Goal: Check status

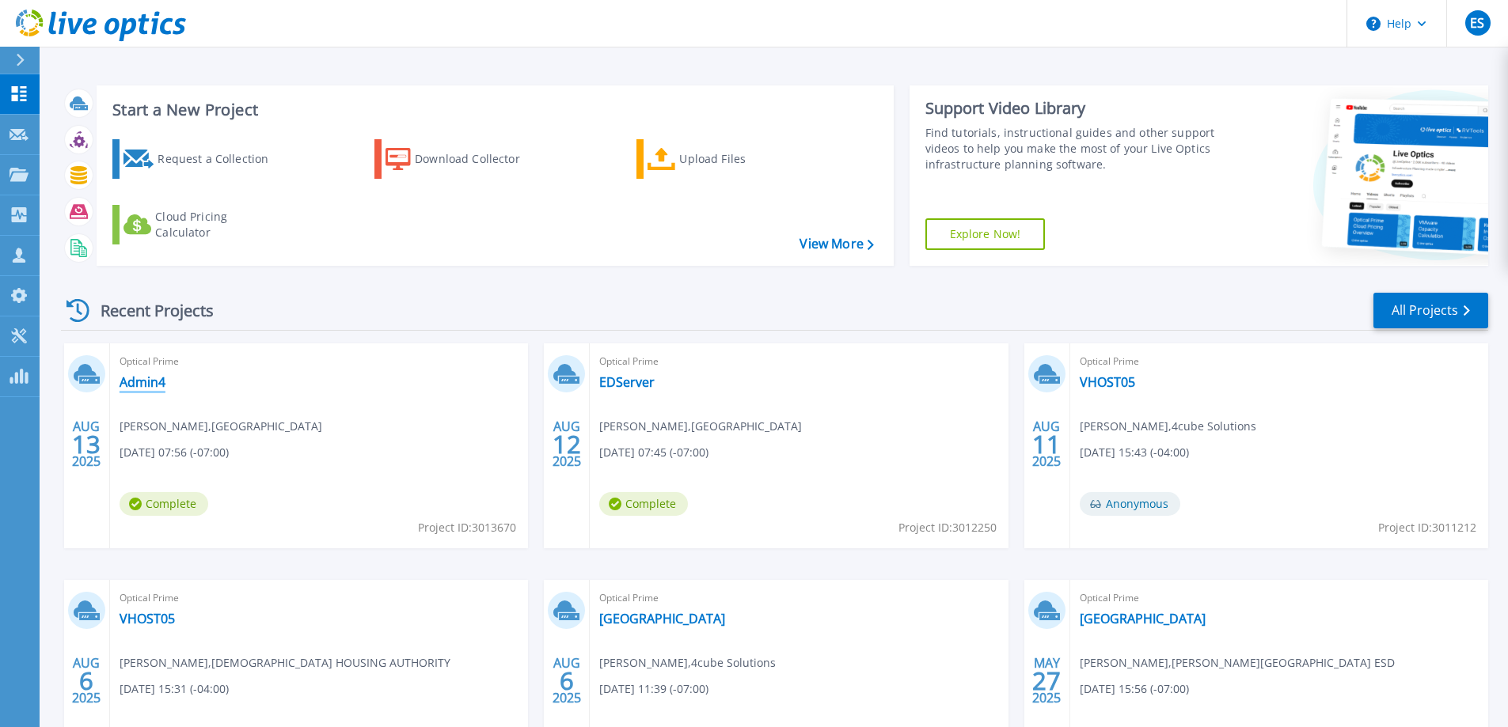
click at [139, 382] on link "Admin4" at bounding box center [143, 382] width 46 height 16
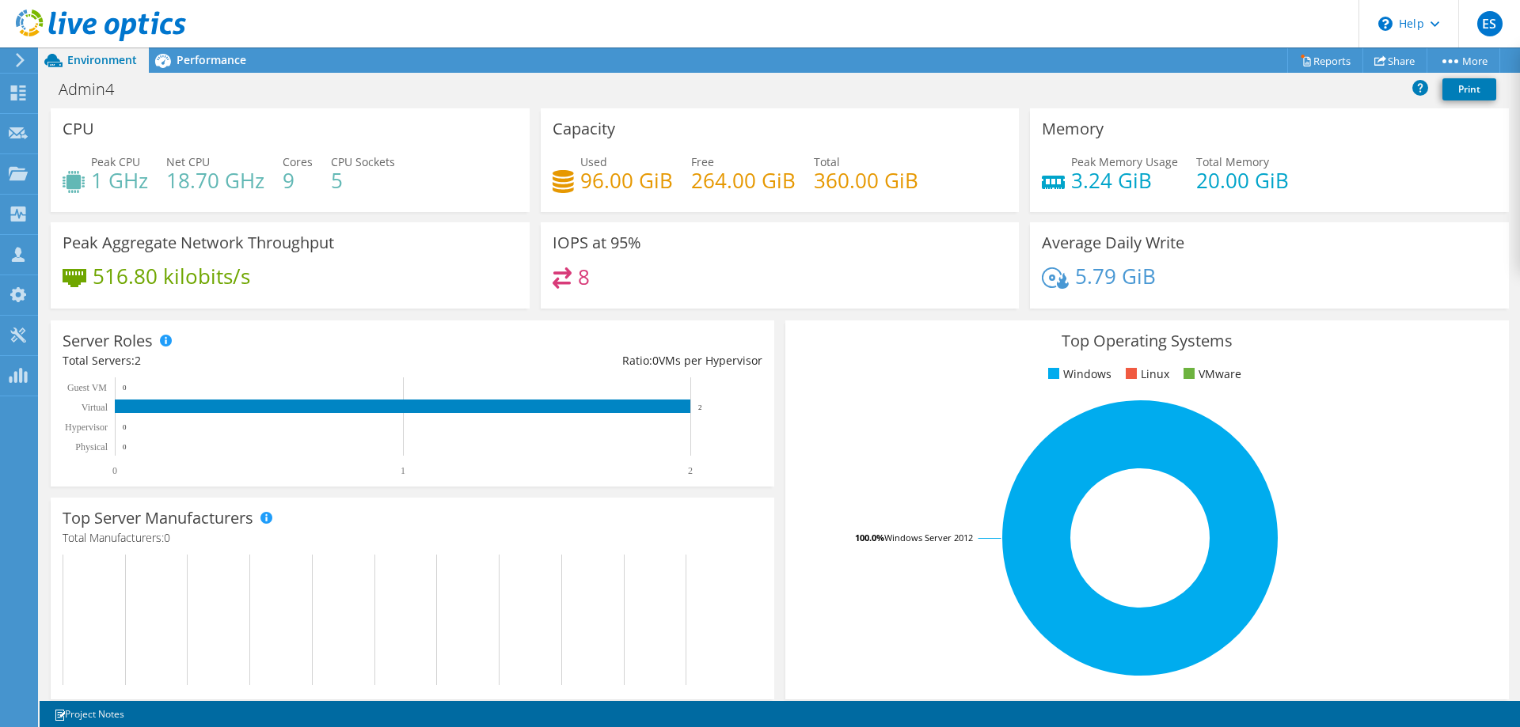
click at [406, 54] on div "Project Actions Project Actions Reports Share More" at bounding box center [780, 59] width 1480 height 25
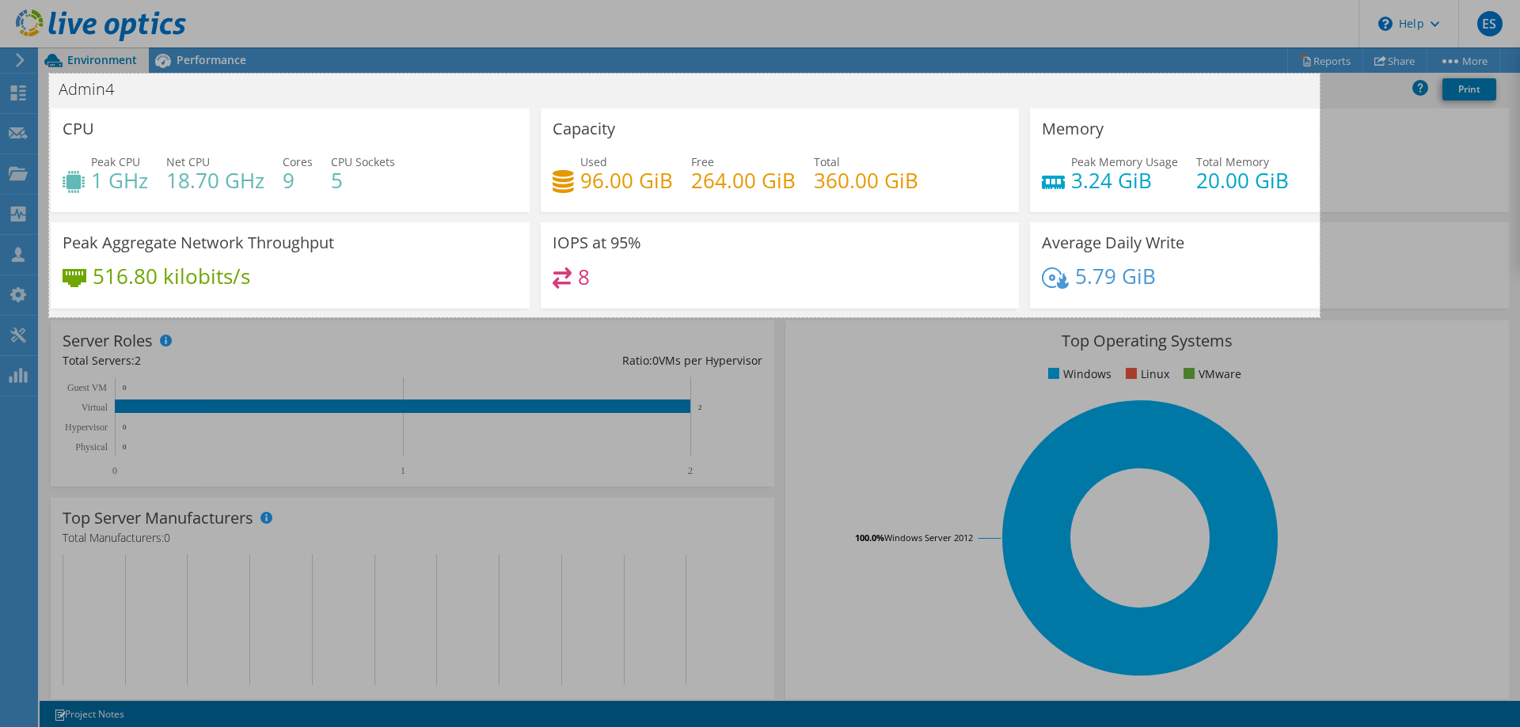
drag, startPoint x: 49, startPoint y: 74, endPoint x: 1319, endPoint y: 317, distance: 1293.5
click at [1319, 317] on div "1605 X 308" at bounding box center [760, 363] width 1520 height 727
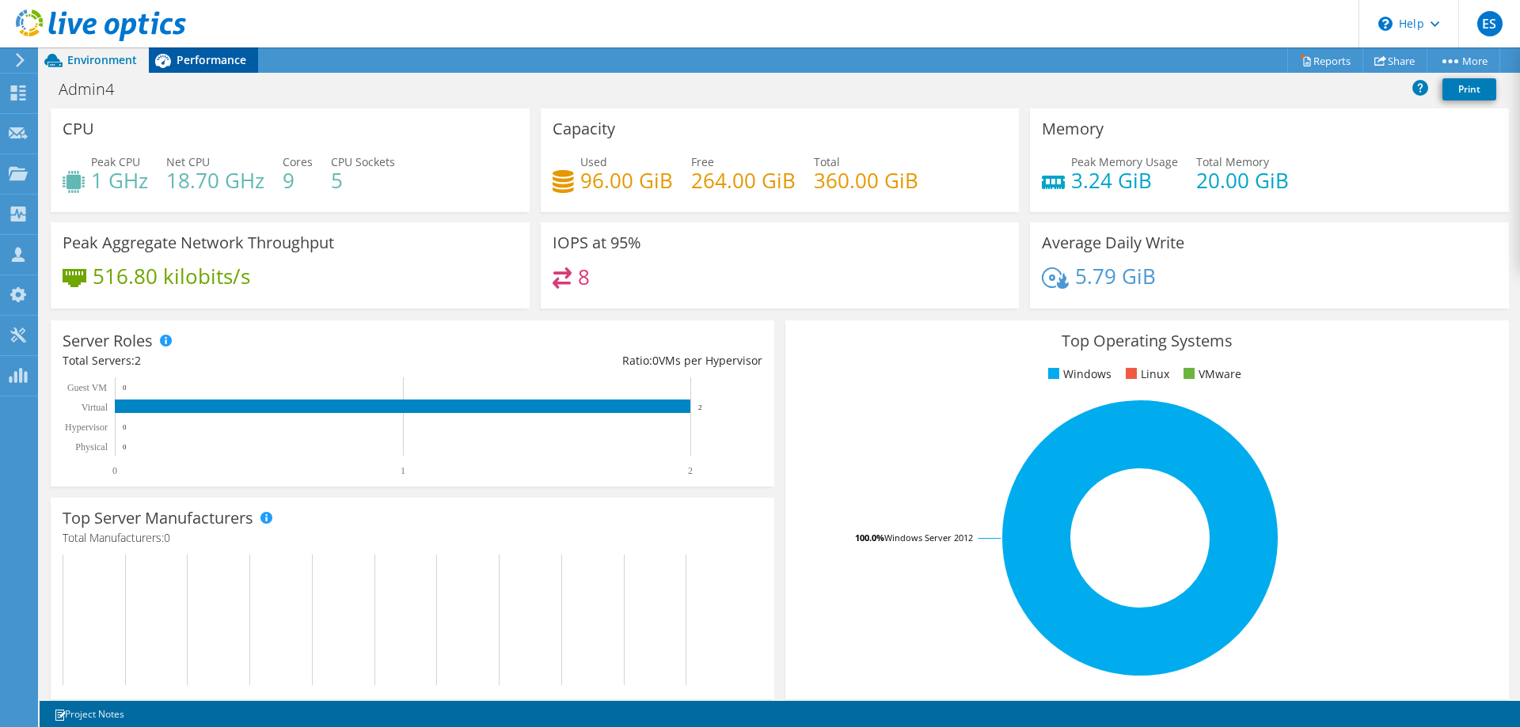
click at [195, 59] on span "Performance" at bounding box center [211, 59] width 70 height 15
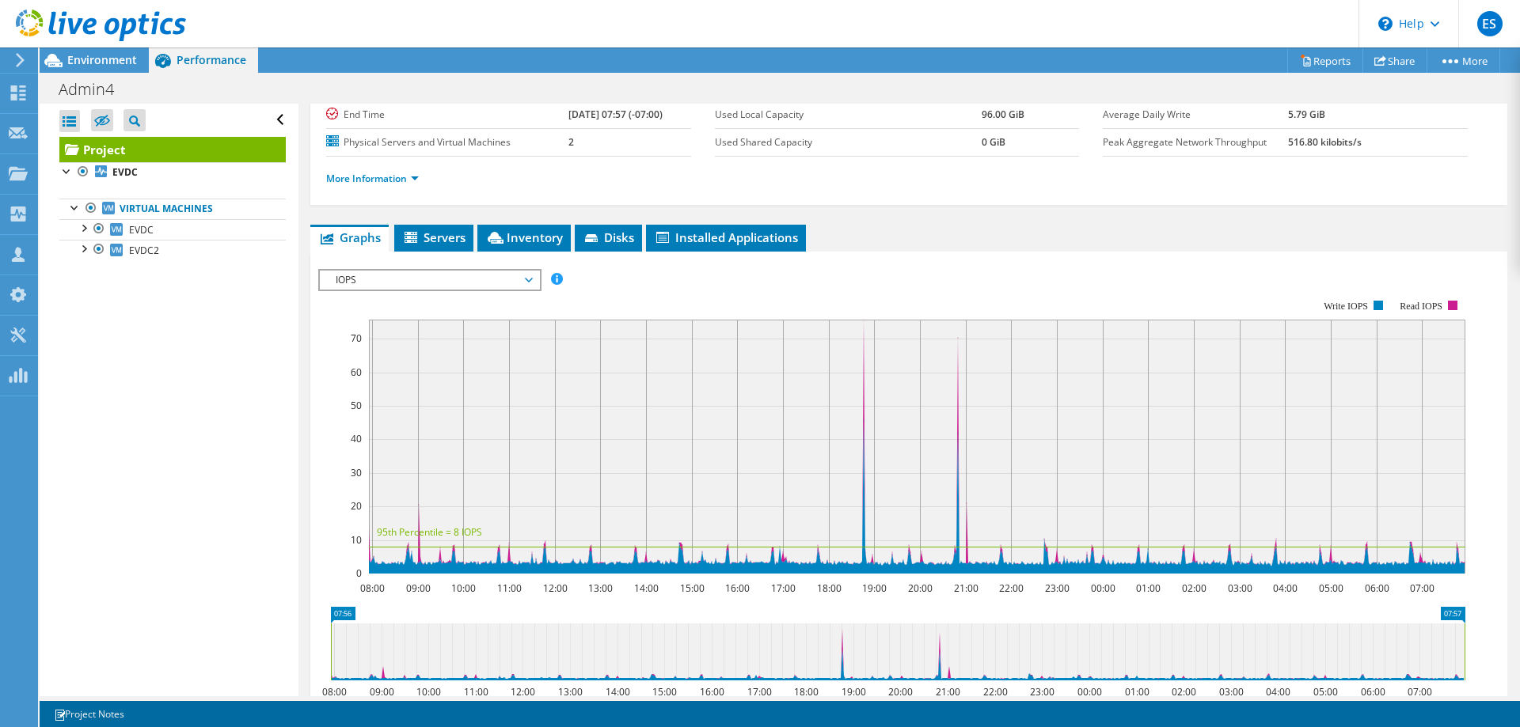
scroll to position [66, 0]
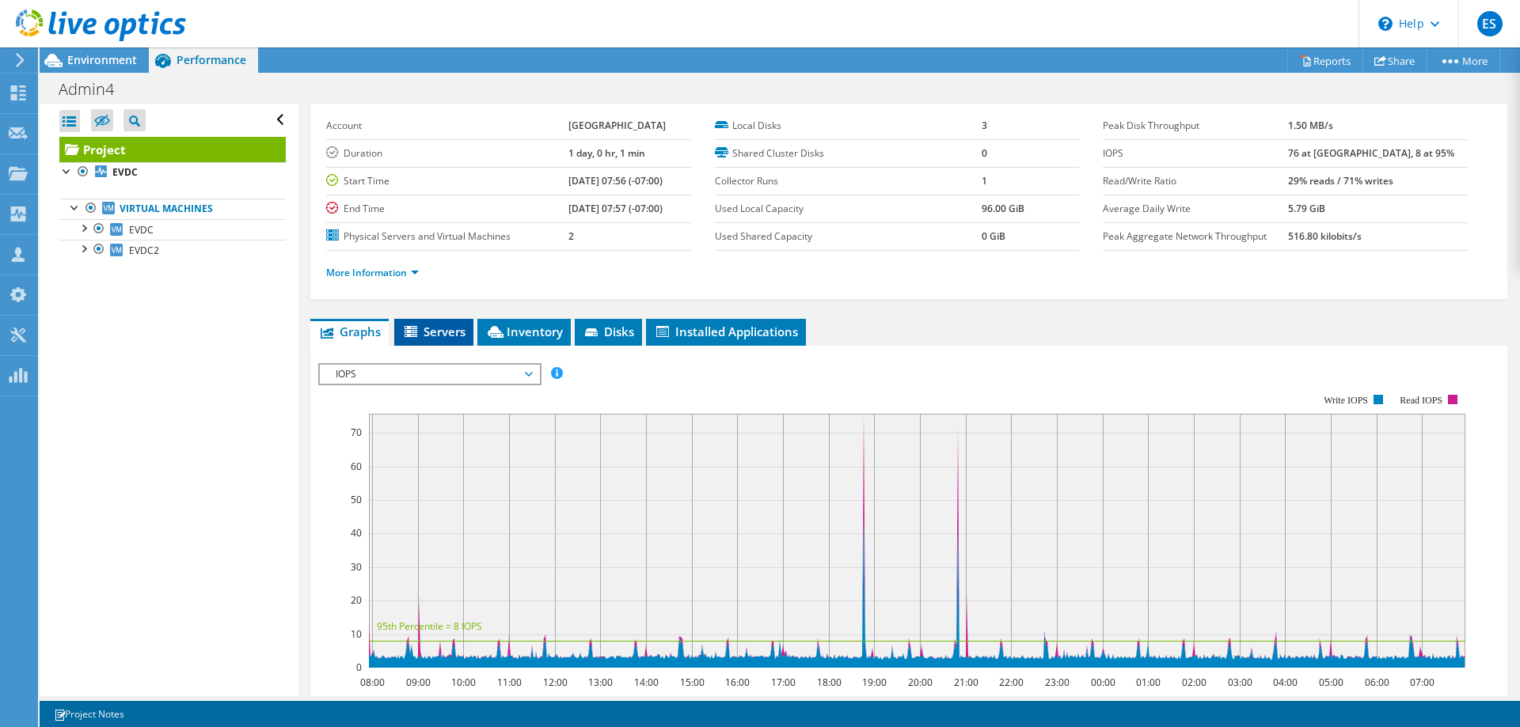
click at [430, 332] on span "Servers" at bounding box center [433, 332] width 63 height 16
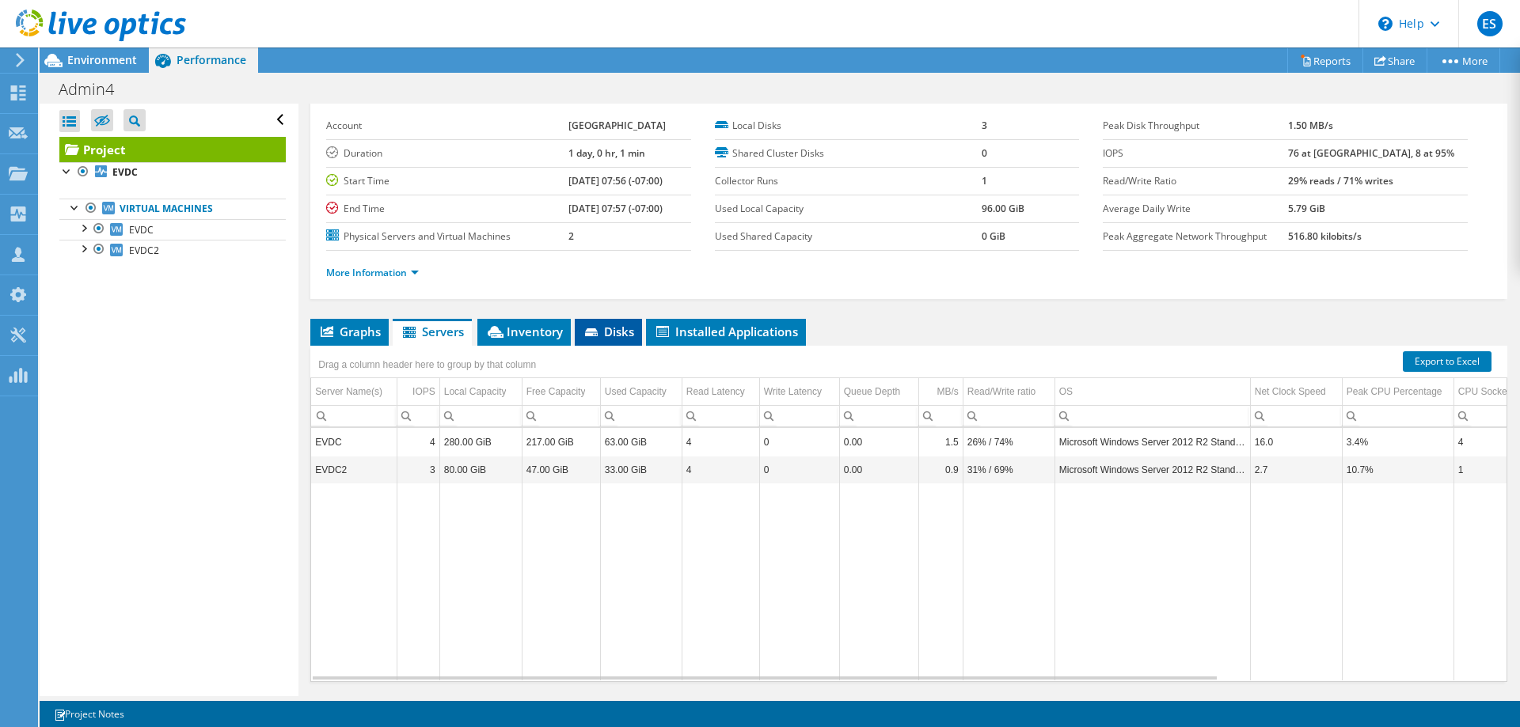
click at [605, 330] on span "Disks" at bounding box center [608, 332] width 51 height 16
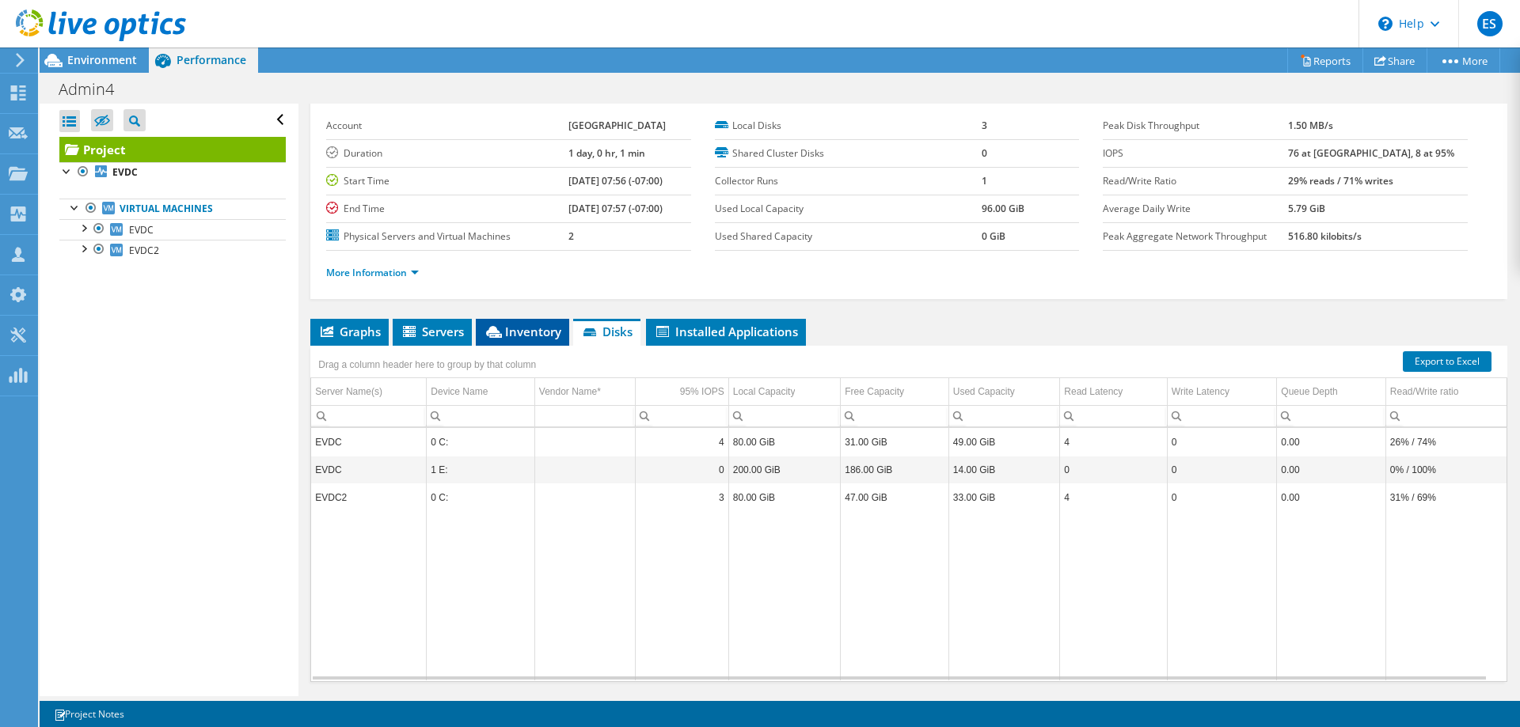
click at [533, 328] on span "Inventory" at bounding box center [523, 332] width 78 height 16
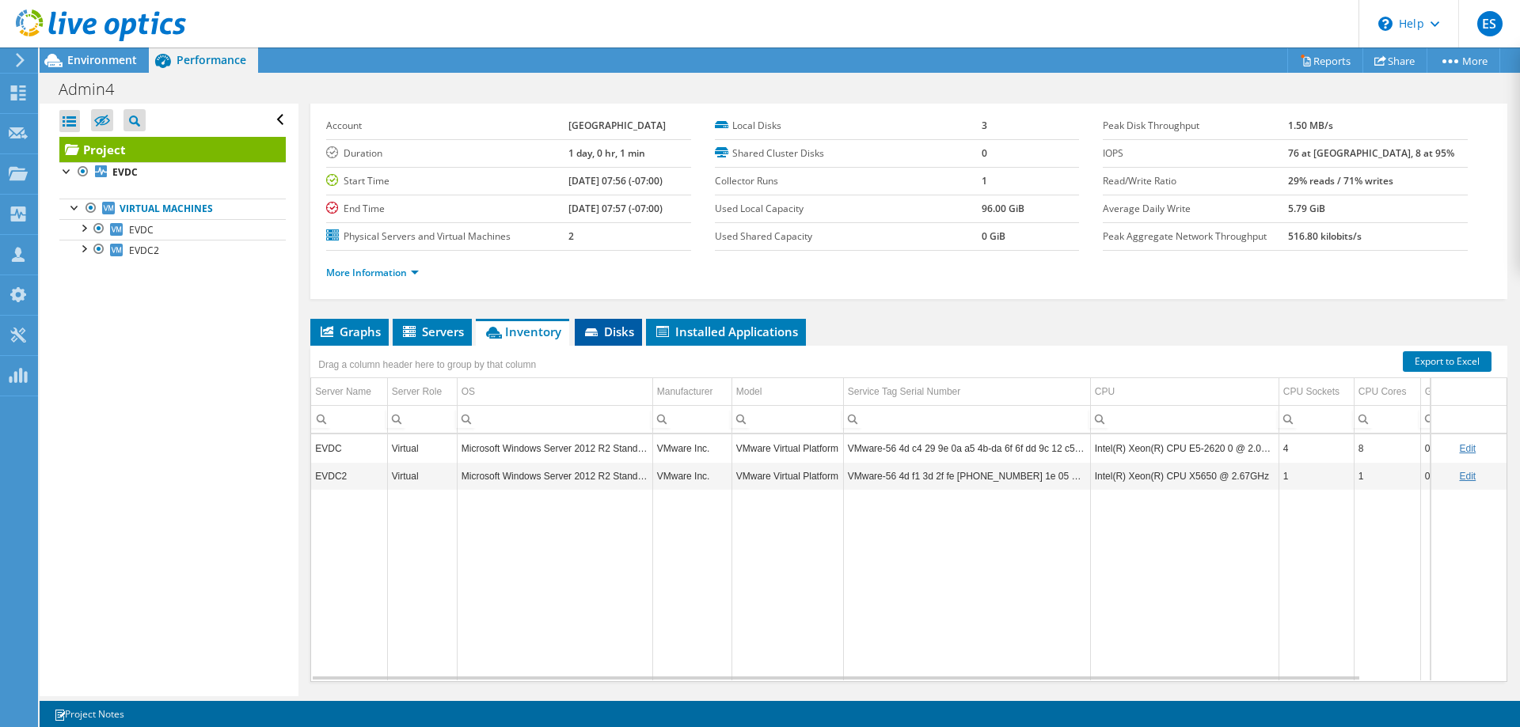
click at [624, 321] on li "Disks" at bounding box center [608, 332] width 67 height 27
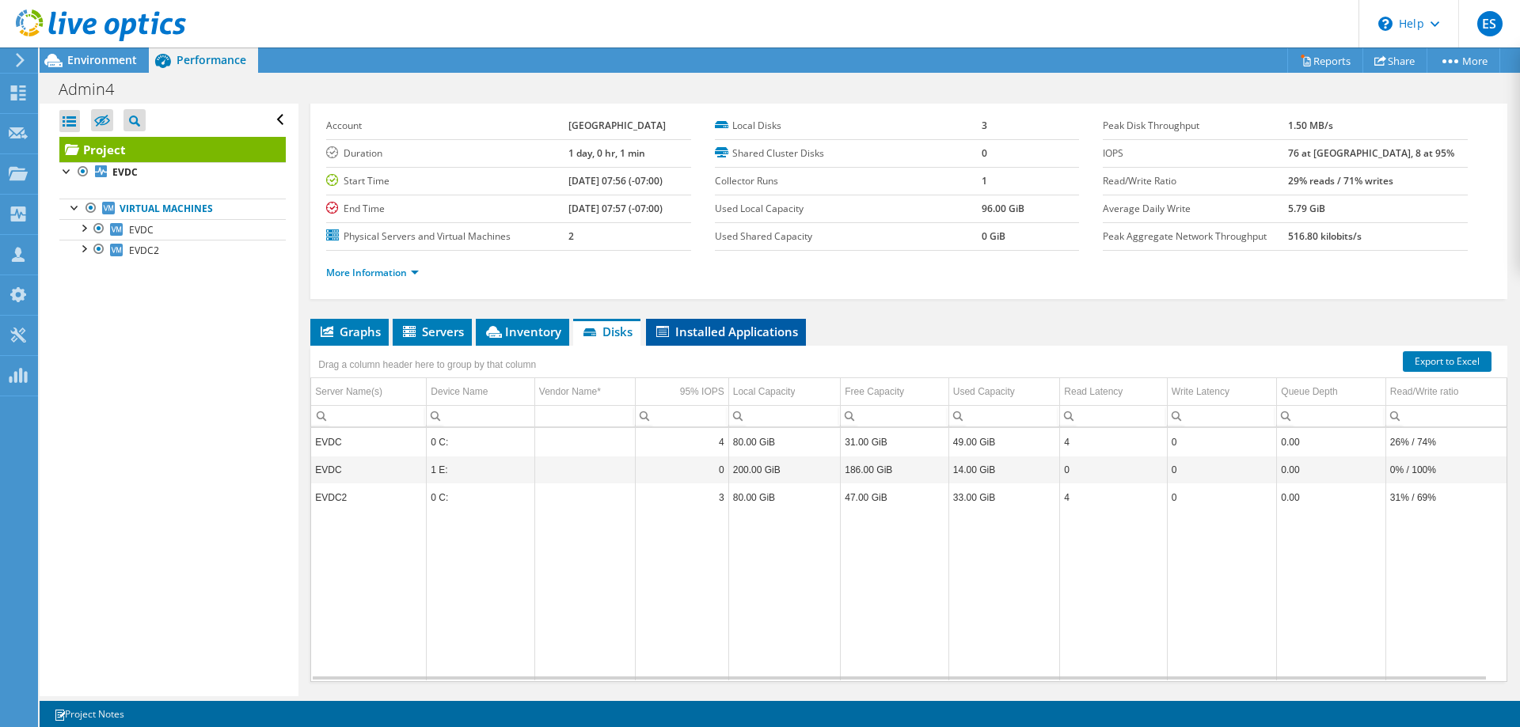
click at [687, 328] on span "Installed Applications" at bounding box center [726, 332] width 144 height 16
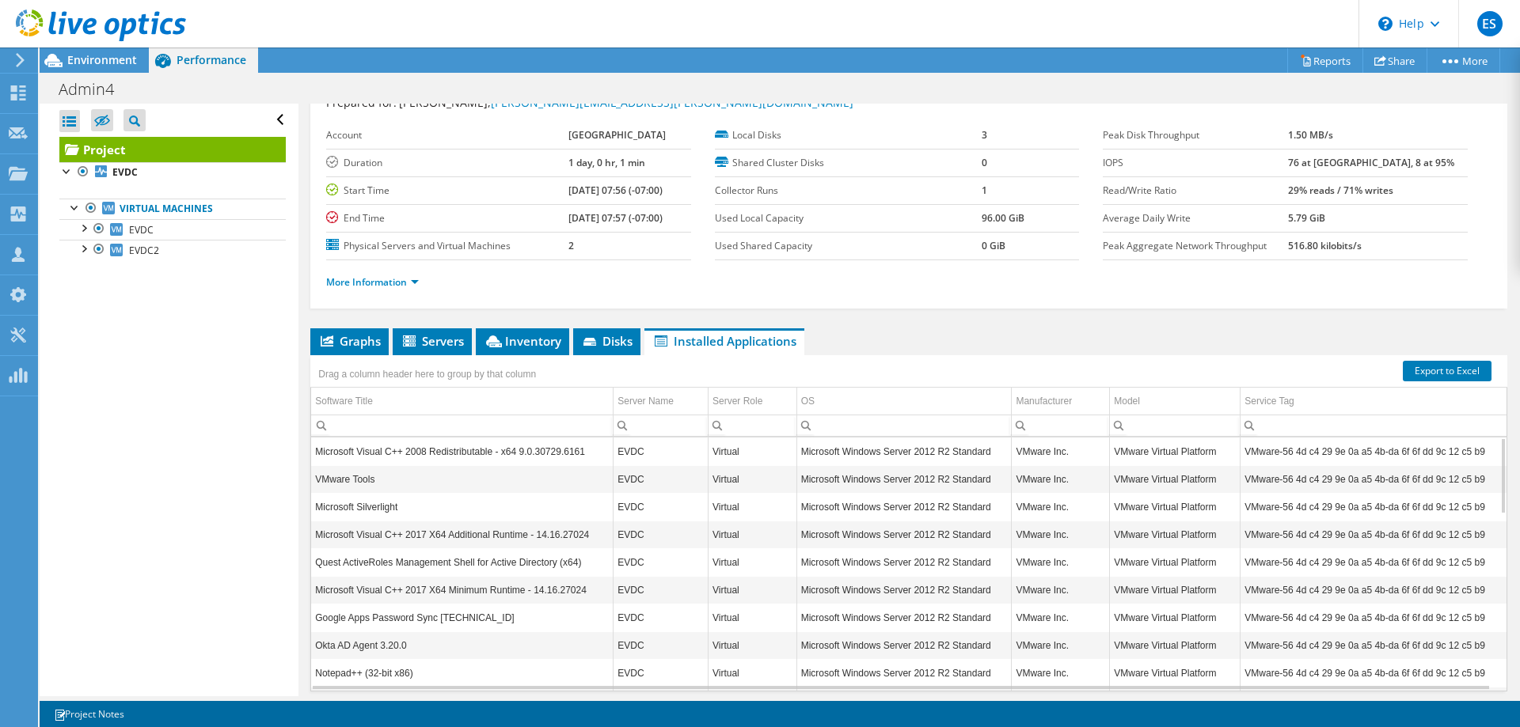
scroll to position [33, 0]
